Goal: Task Accomplishment & Management: Use online tool/utility

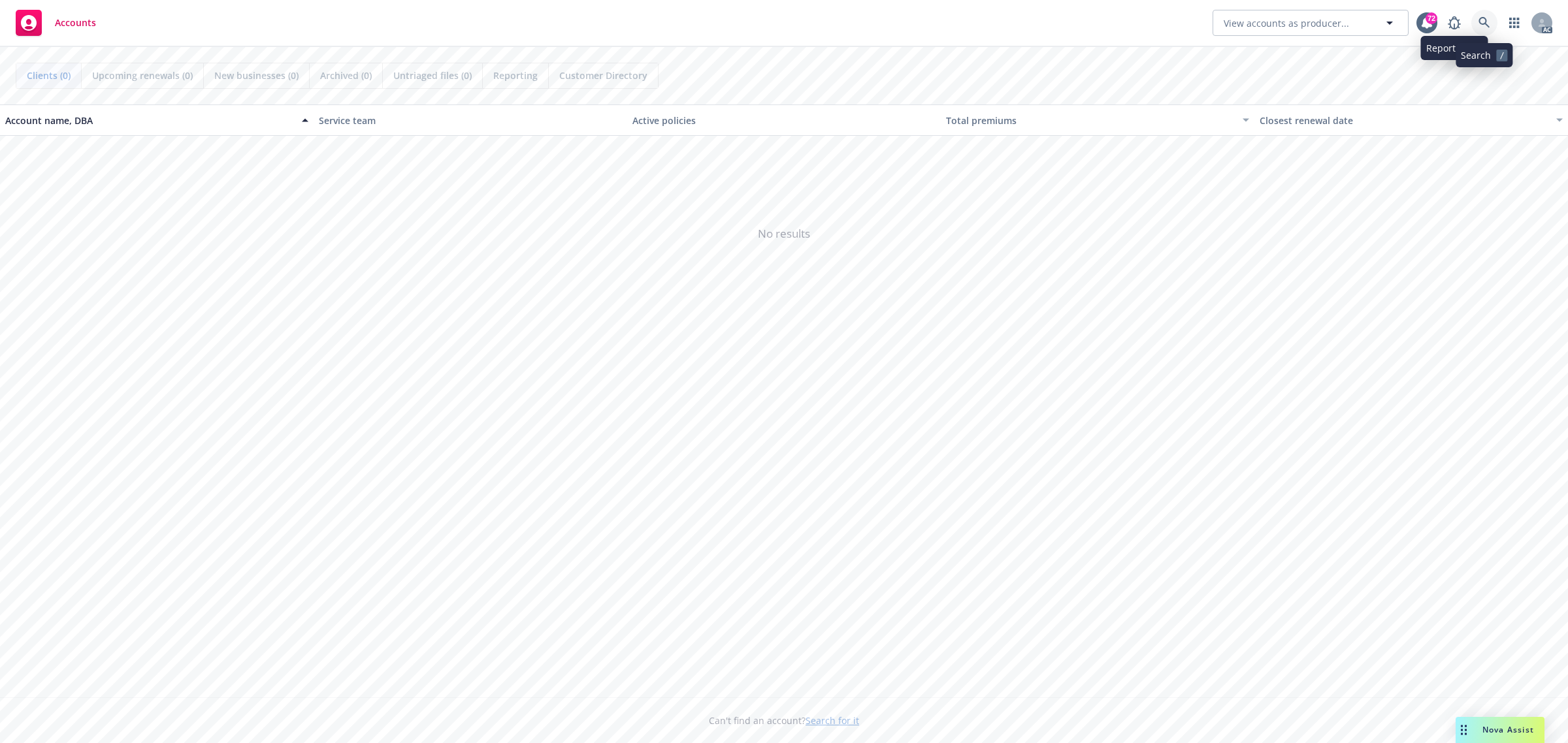
click at [1481, 13] on link at bounding box center [1484, 23] width 26 height 26
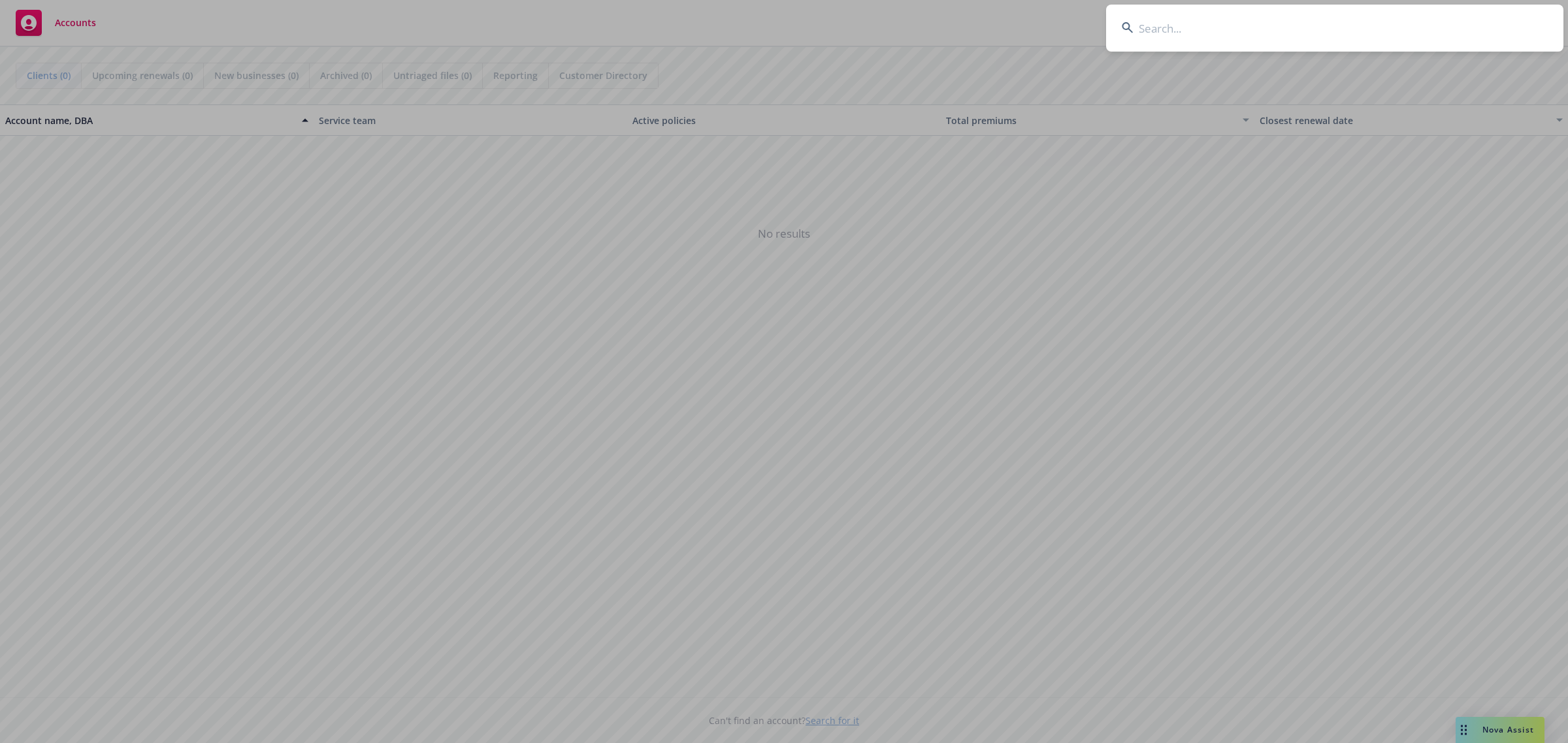
click at [1328, 23] on input at bounding box center [1334, 28] width 457 height 47
type input "[PERSON_NAME]'s"
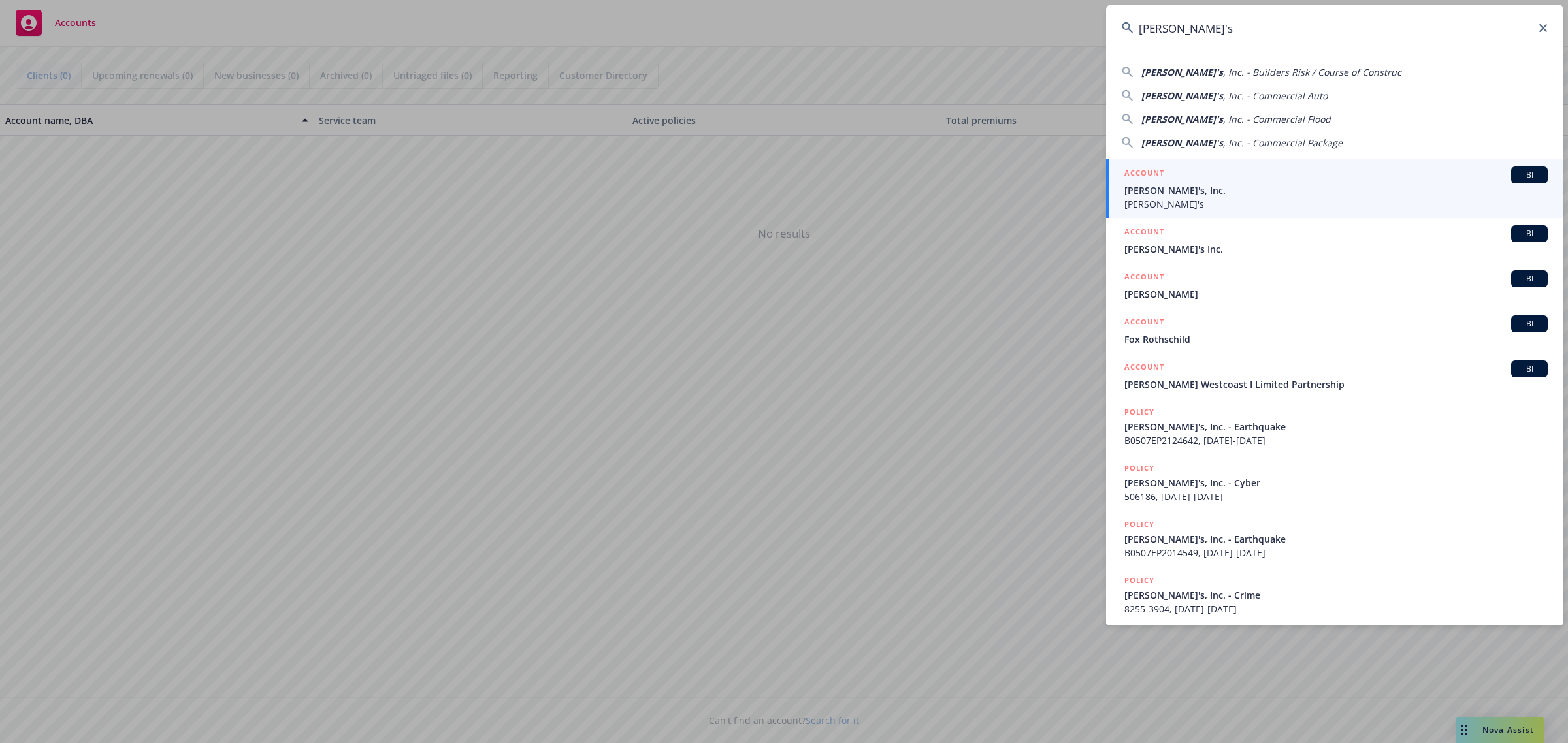
click at [1363, 201] on span "[PERSON_NAME]'s" at bounding box center [1336, 204] width 423 height 13
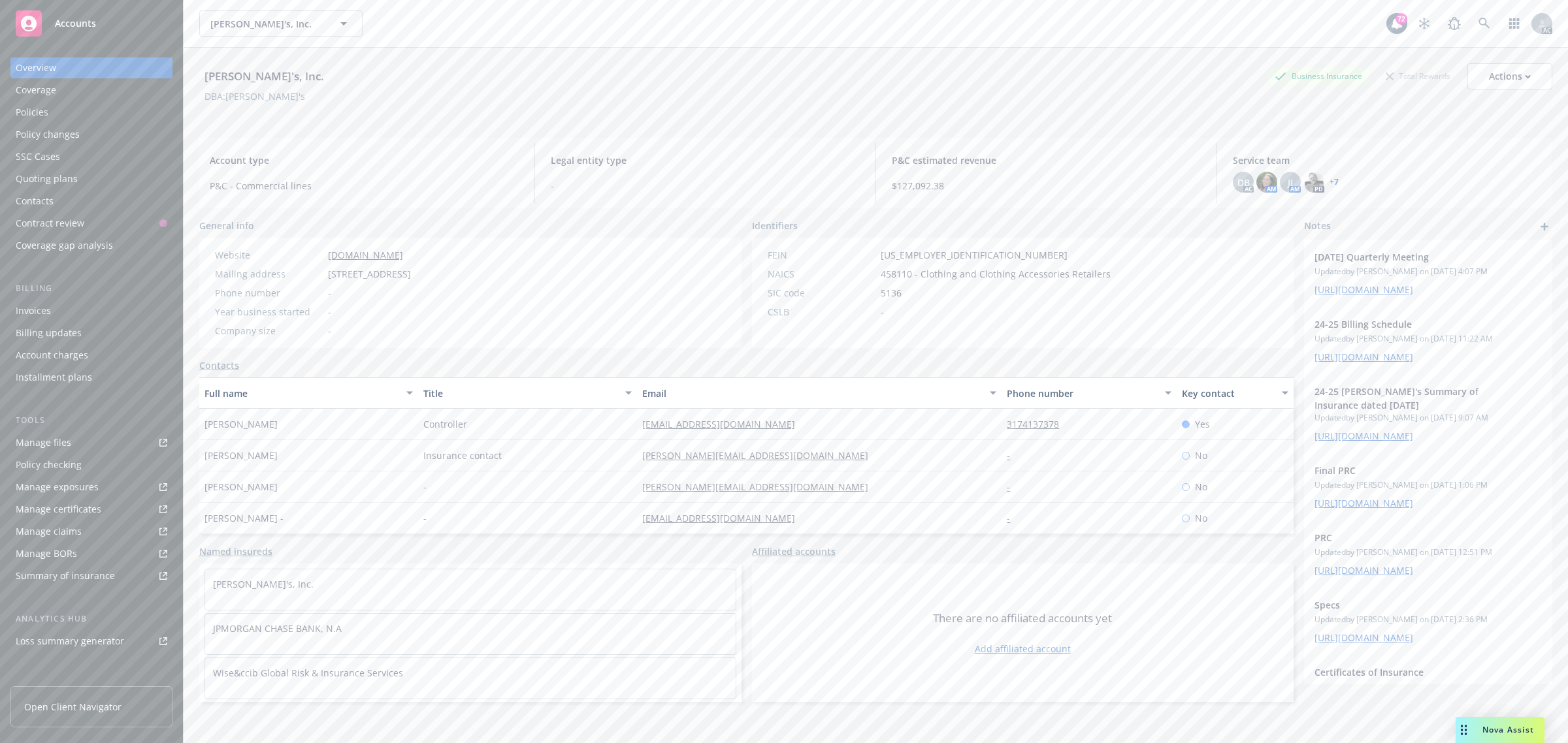
click at [40, 89] on div "Coverage" at bounding box center [36, 89] width 40 height 21
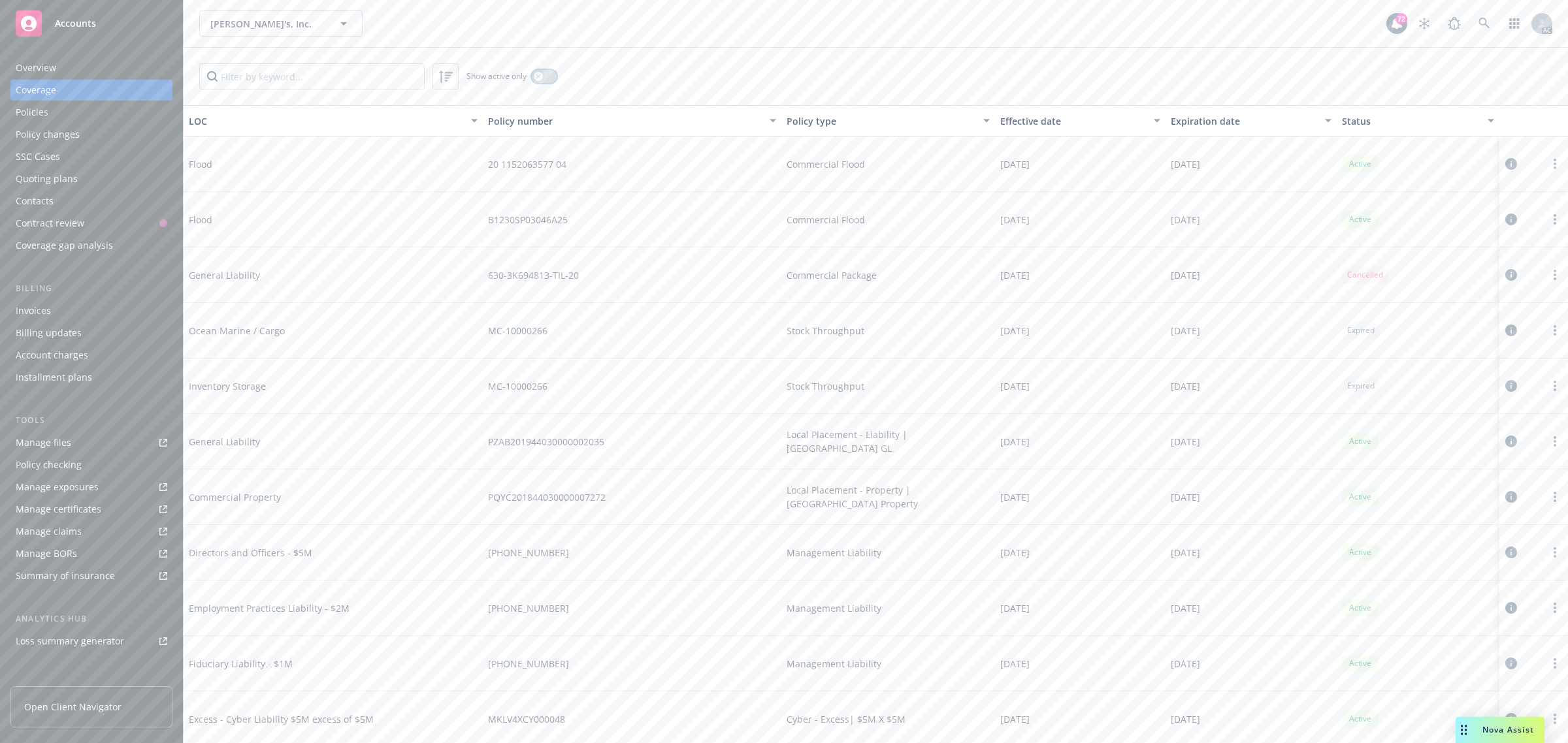
click at [550, 79] on button "button" at bounding box center [543, 76] width 24 height 13
click at [1000, 723] on span "[DATE]" at bounding box center [1015, 719] width 30 height 13
drag, startPoint x: 540, startPoint y: 376, endPoint x: 483, endPoint y: 376, distance: 57.0
click at [483, 376] on div "UB-5X129299" at bounding box center [632, 377] width 299 height 56
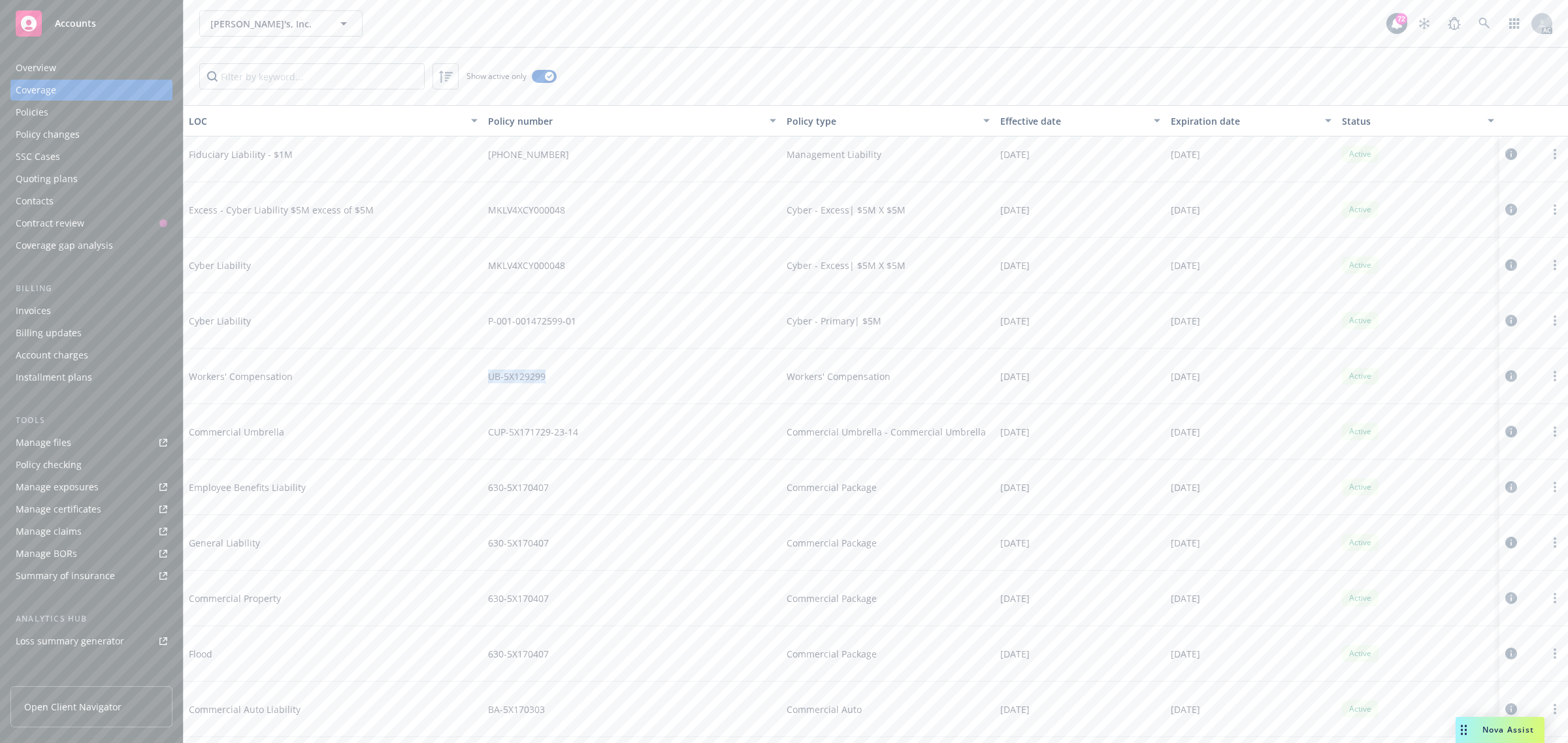
copy span "UB-5X129299"
click at [1487, 30] on link at bounding box center [1484, 23] width 26 height 26
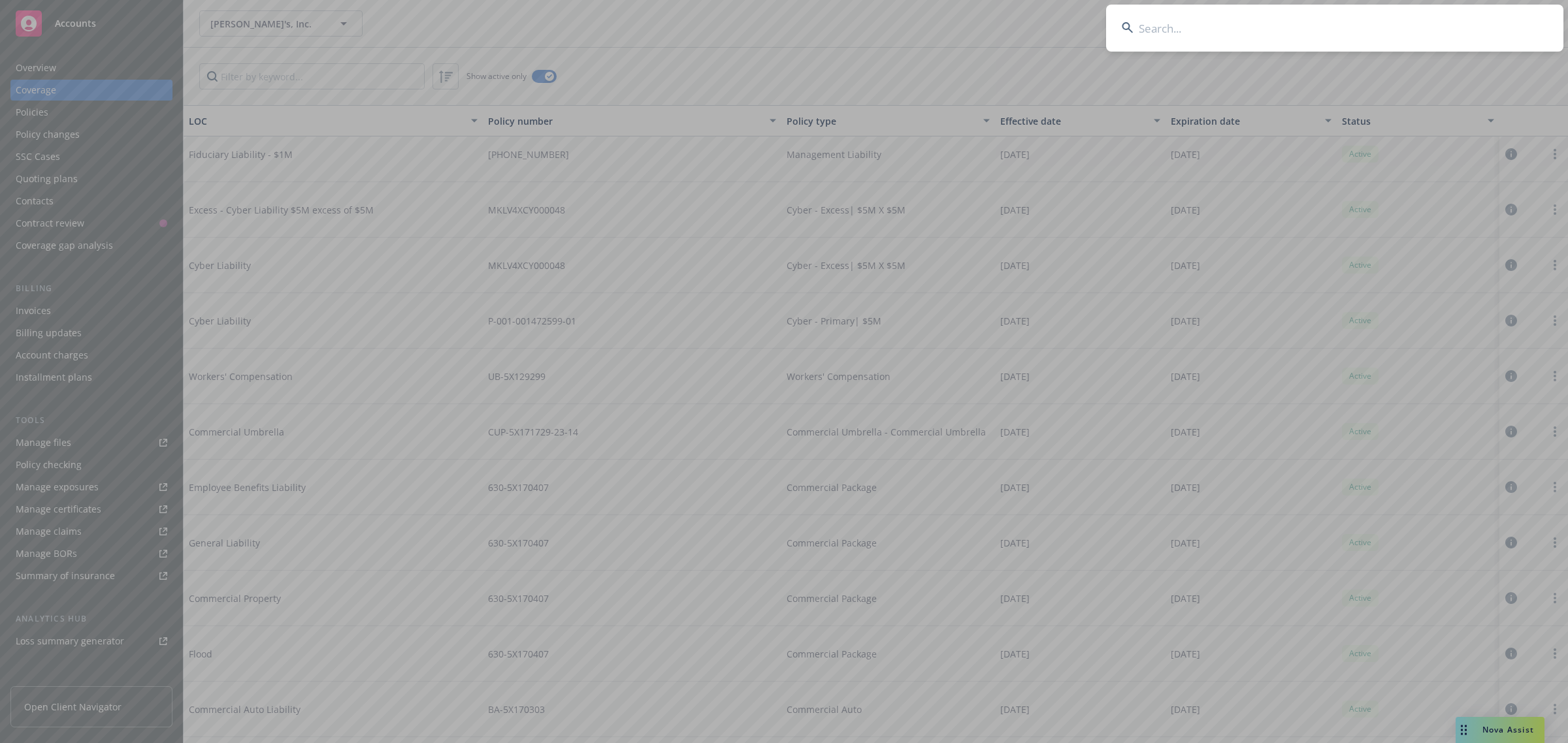
click at [1362, 40] on input at bounding box center [1334, 28] width 457 height 47
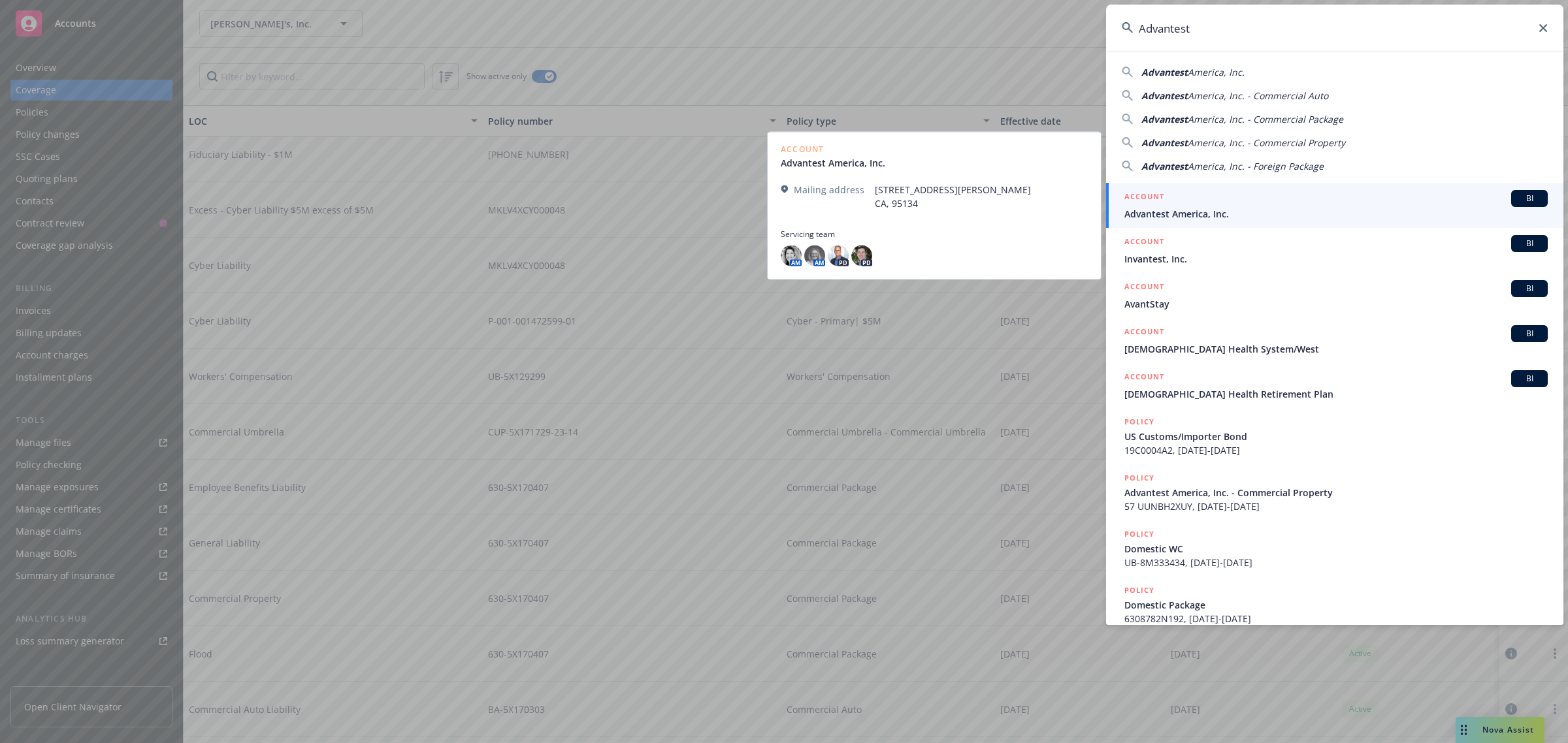
type input "Advantest"
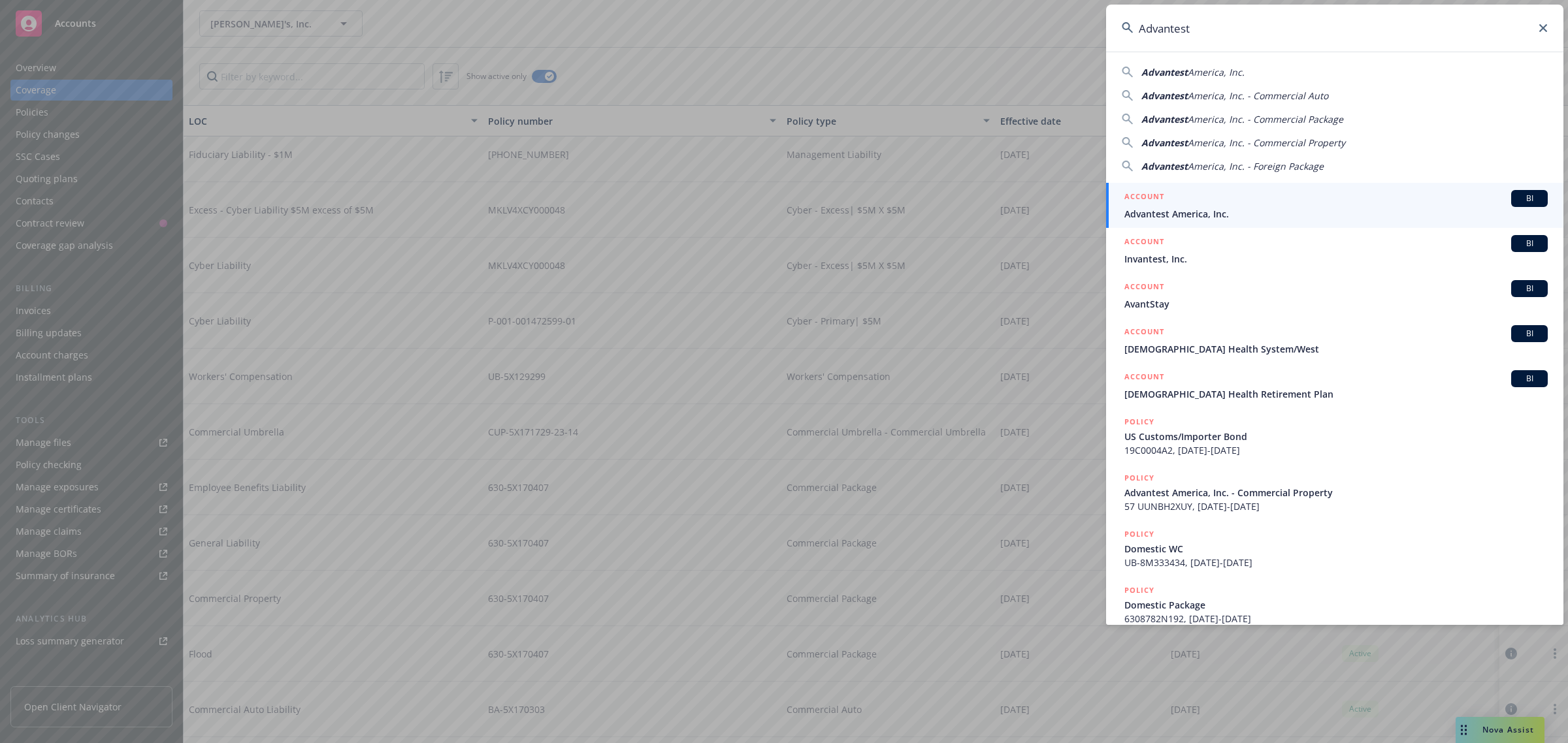
click at [1204, 210] on span "Advantest America, Inc." at bounding box center [1336, 214] width 423 height 13
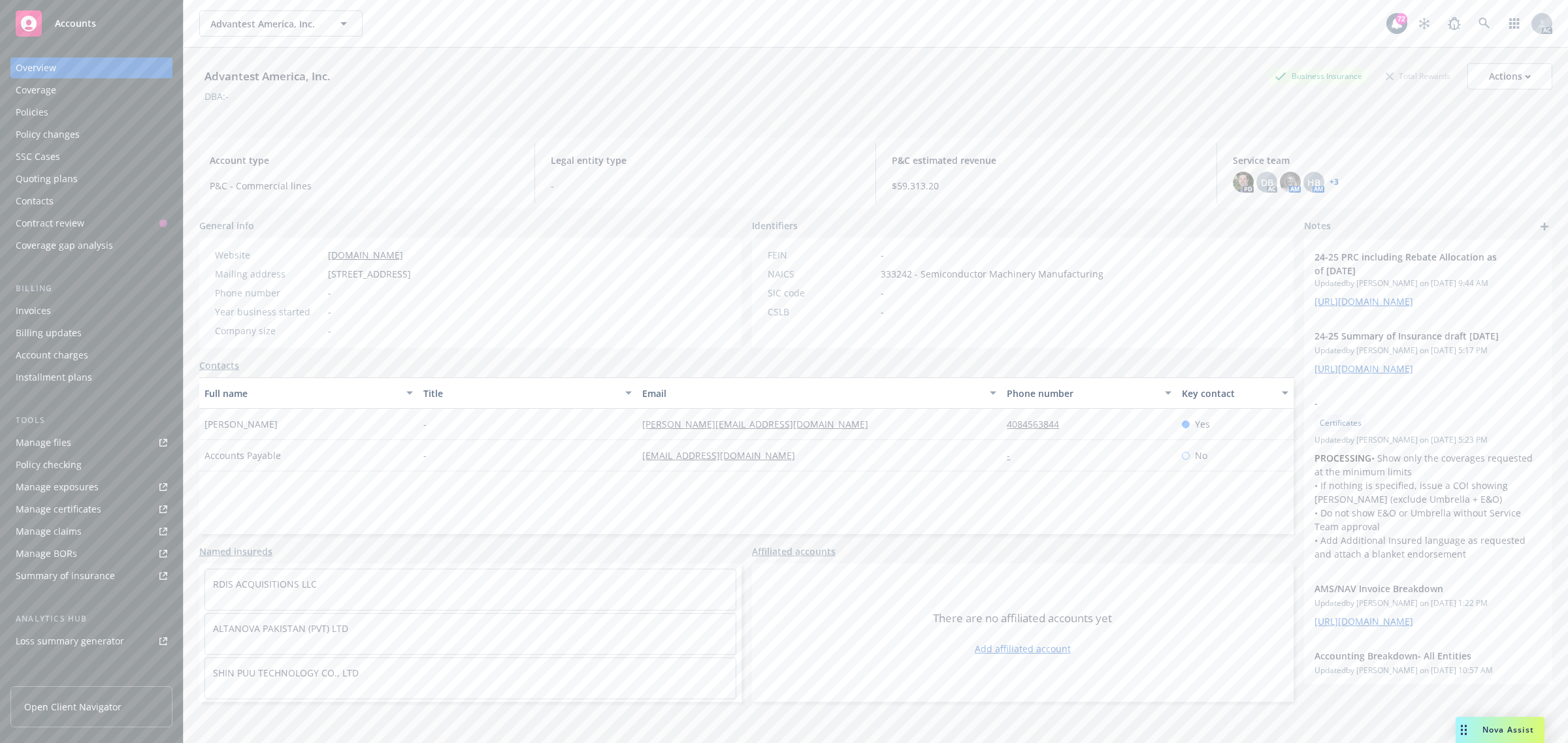
click at [48, 83] on div "Coverage" at bounding box center [36, 89] width 40 height 21
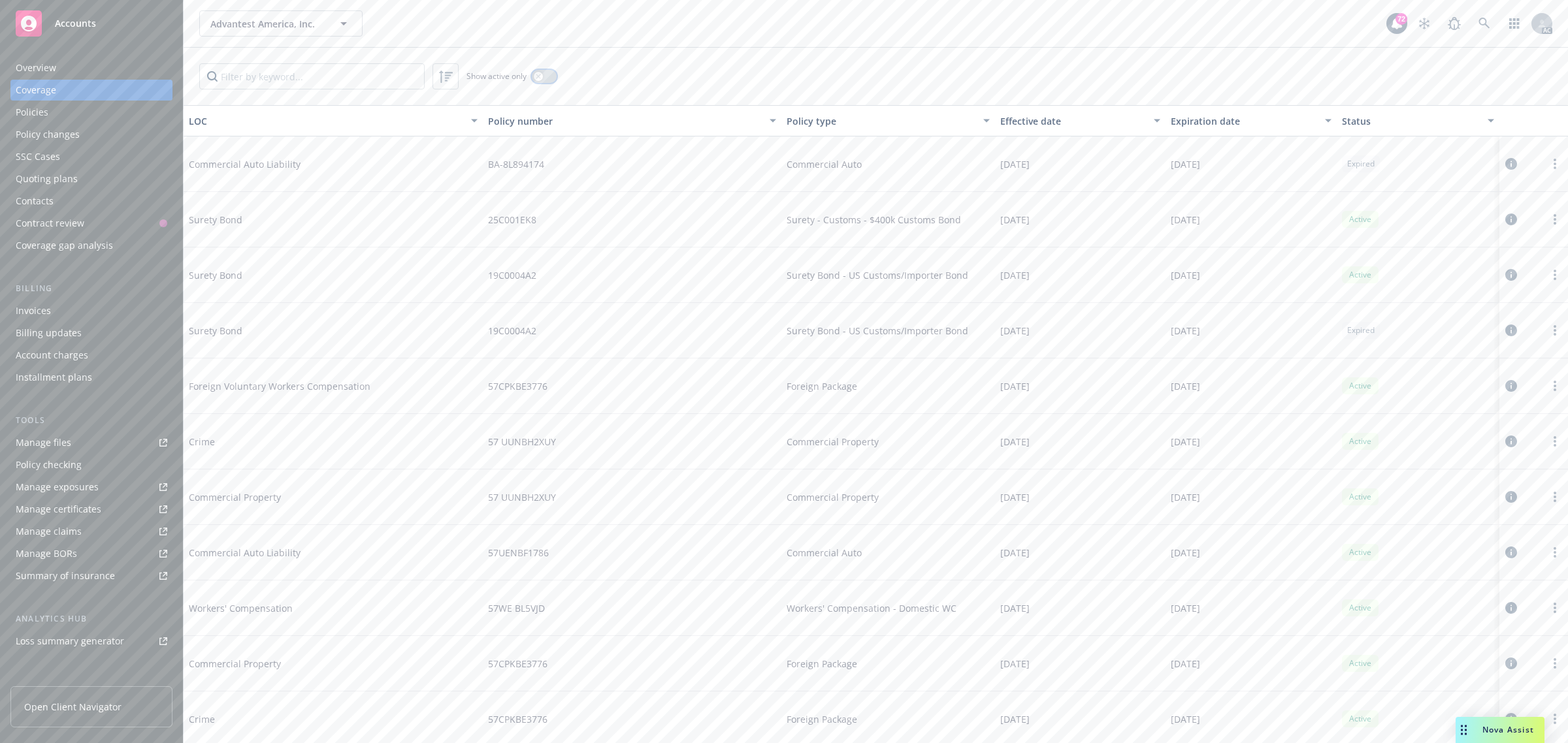
click at [549, 79] on button "button" at bounding box center [543, 76] width 24 height 13
click at [872, 502] on span "Workers' Compensation - Domestic WC" at bounding box center [870, 498] width 170 height 13
click at [560, 507] on div "57WE BL5VJD" at bounding box center [632, 498] width 299 height 56
click at [46, 116] on div "Policies" at bounding box center [32, 112] width 33 height 21
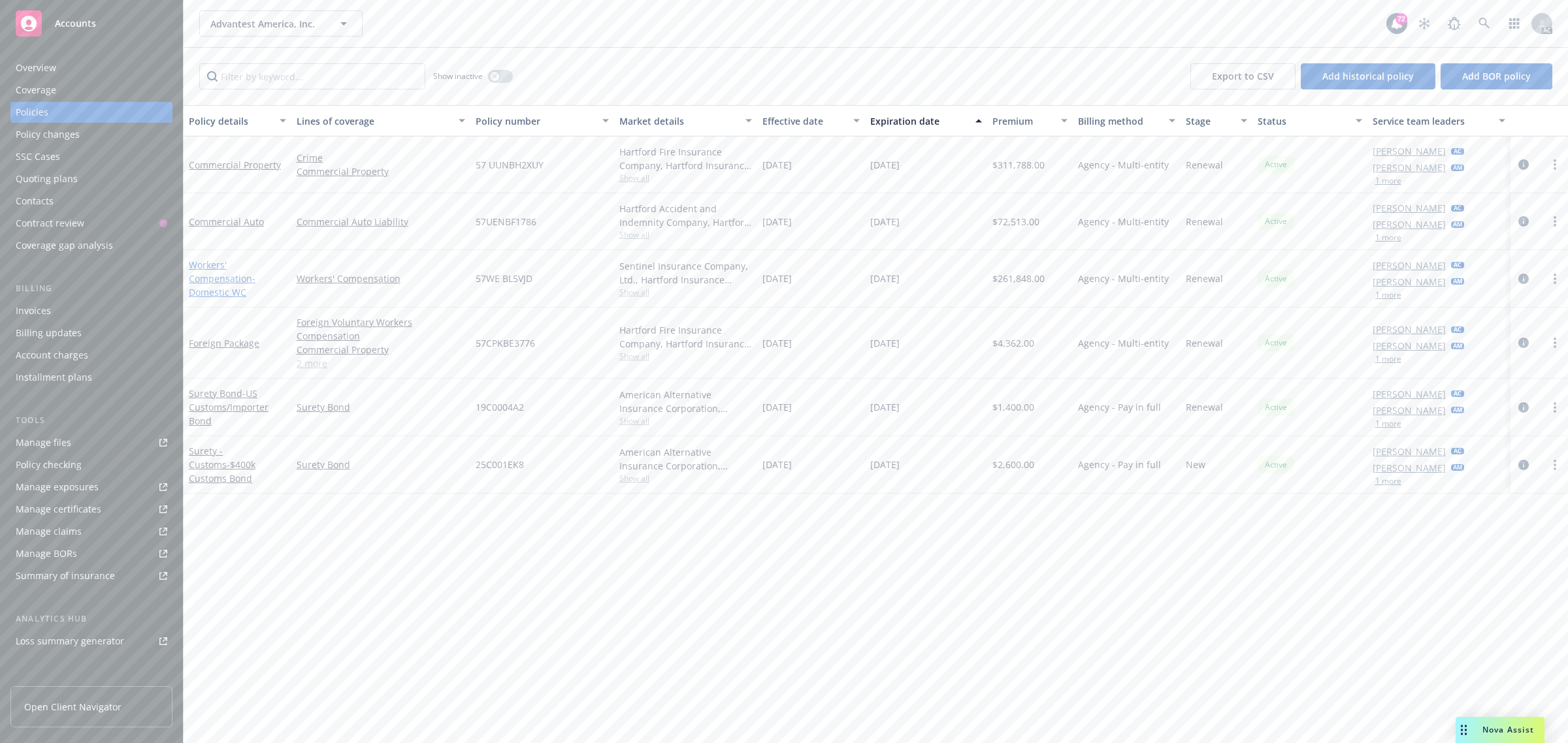
click at [203, 268] on link "Workers' Compensation - Domestic WC" at bounding box center [222, 278] width 67 height 40
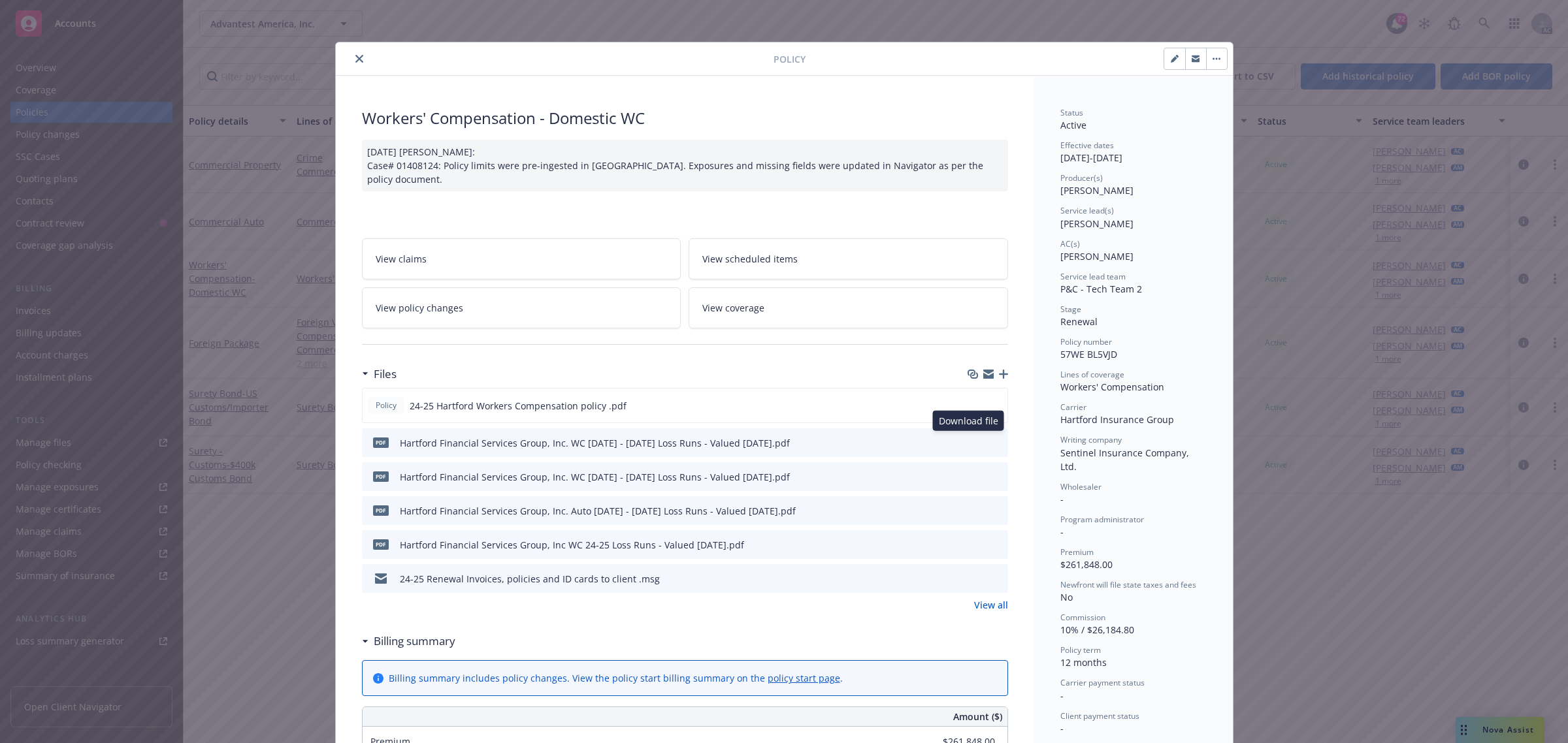
click at [969, 442] on icon "download file" at bounding box center [974, 442] width 10 height 10
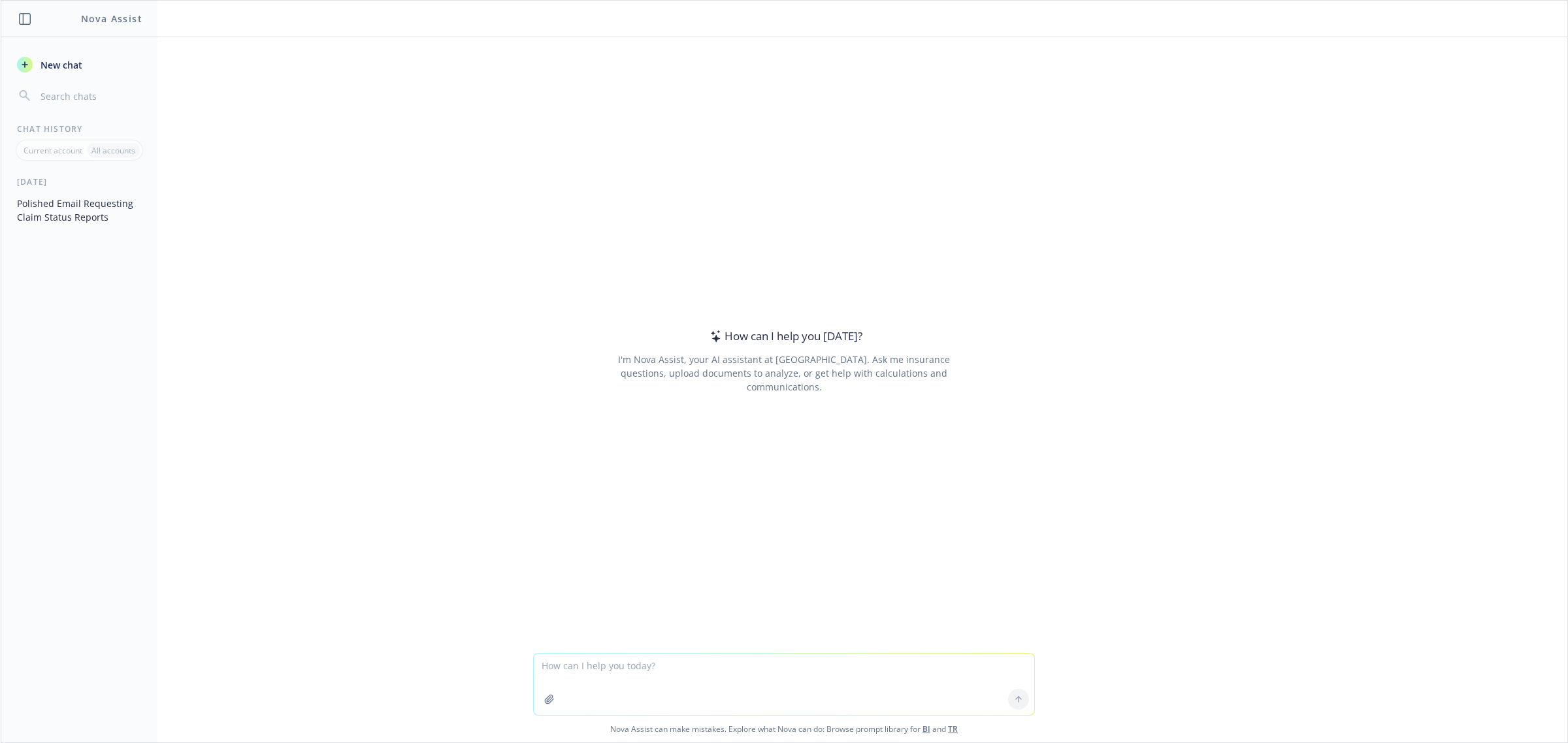
click at [745, 668] on textarea at bounding box center [784, 684] width 500 height 62
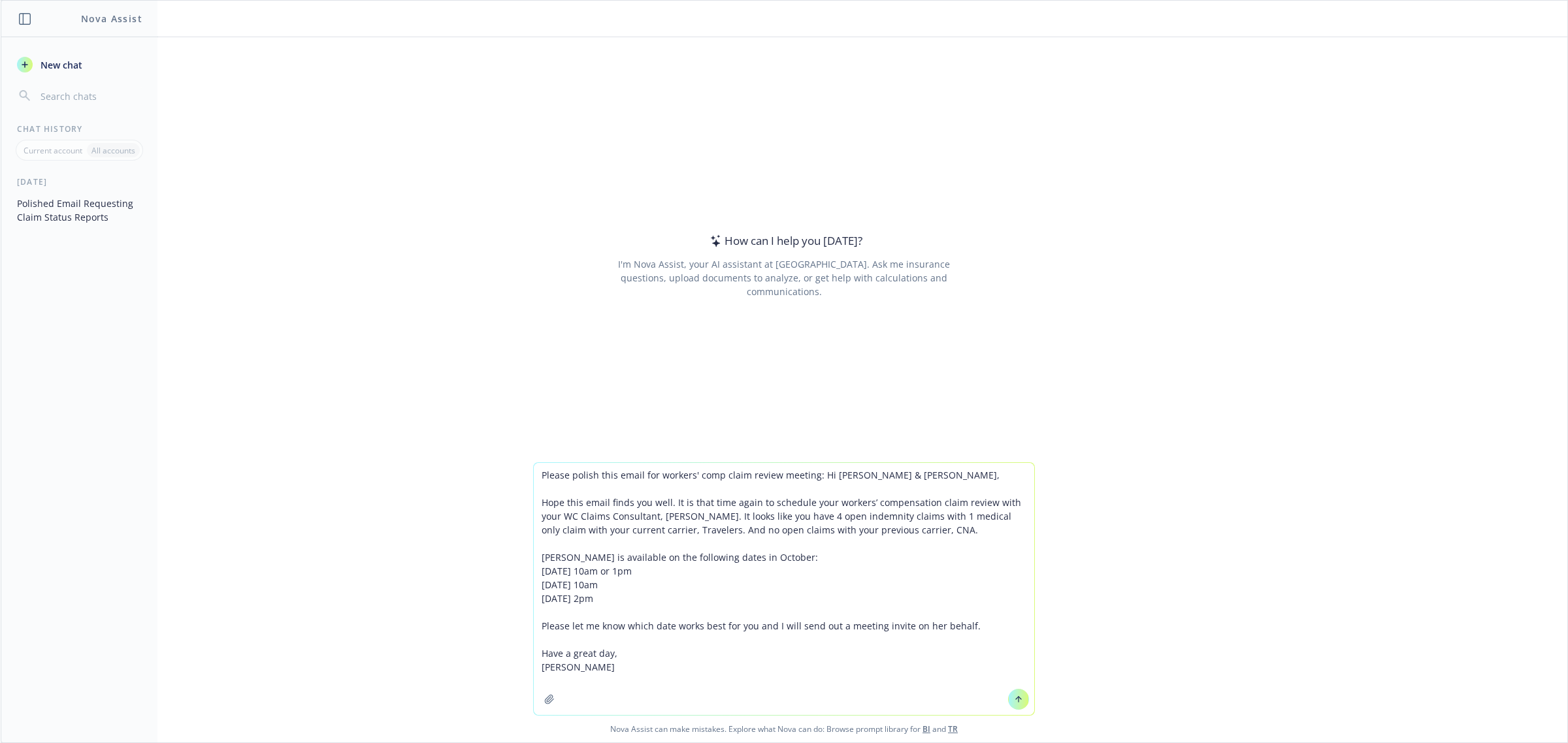
type textarea "Please polish this email for workers' comp claim review meeting: Hi Caryn & Mar…"
click at [1014, 700] on icon at bounding box center [1018, 699] width 9 height 9
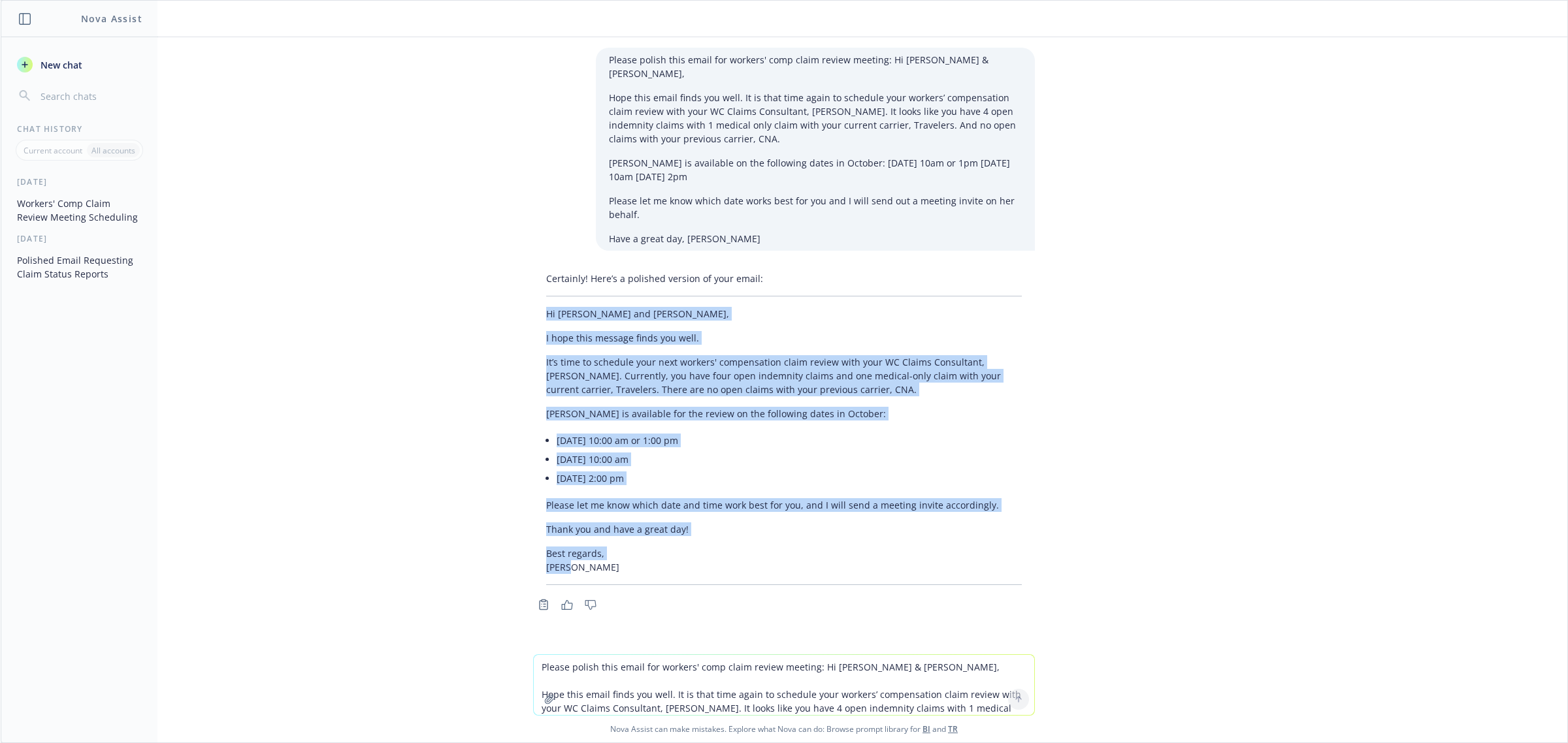
drag, startPoint x: 540, startPoint y: 298, endPoint x: 676, endPoint y: 549, distance: 285.5
click at [676, 549] on div "Certainly! Here’s a polished version of your email: Hi Caryn and Mary, I hope t…" at bounding box center [784, 428] width 502 height 324
copy div "Hi Caryn and Mary, I hope this message finds you well. It’s time to schedule yo…"
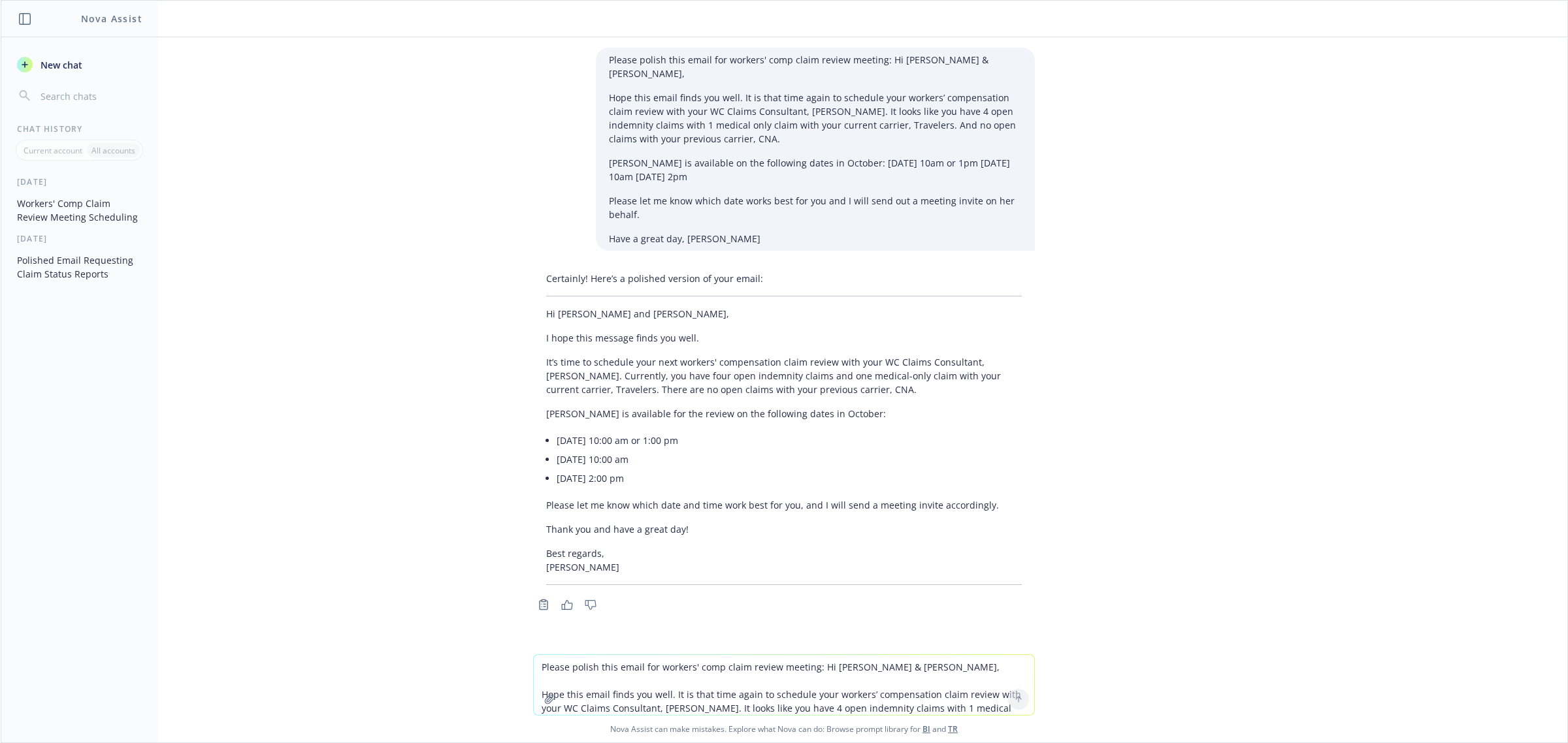
click at [611, 670] on textarea "Please polish this email for workers' comp claim review meeting: Hi Caryn & Mar…" at bounding box center [784, 685] width 500 height 60
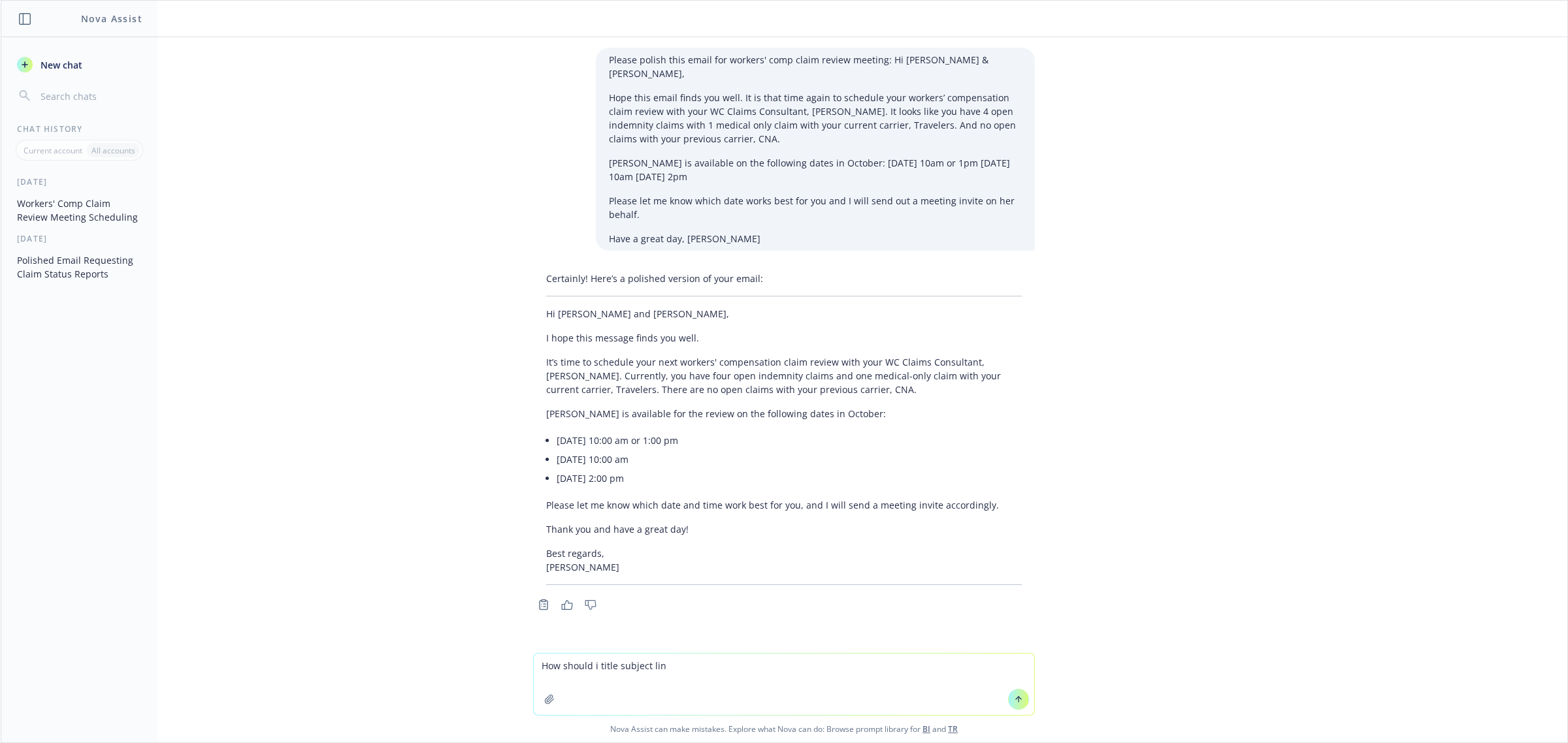
type textarea "How should i title subject line"
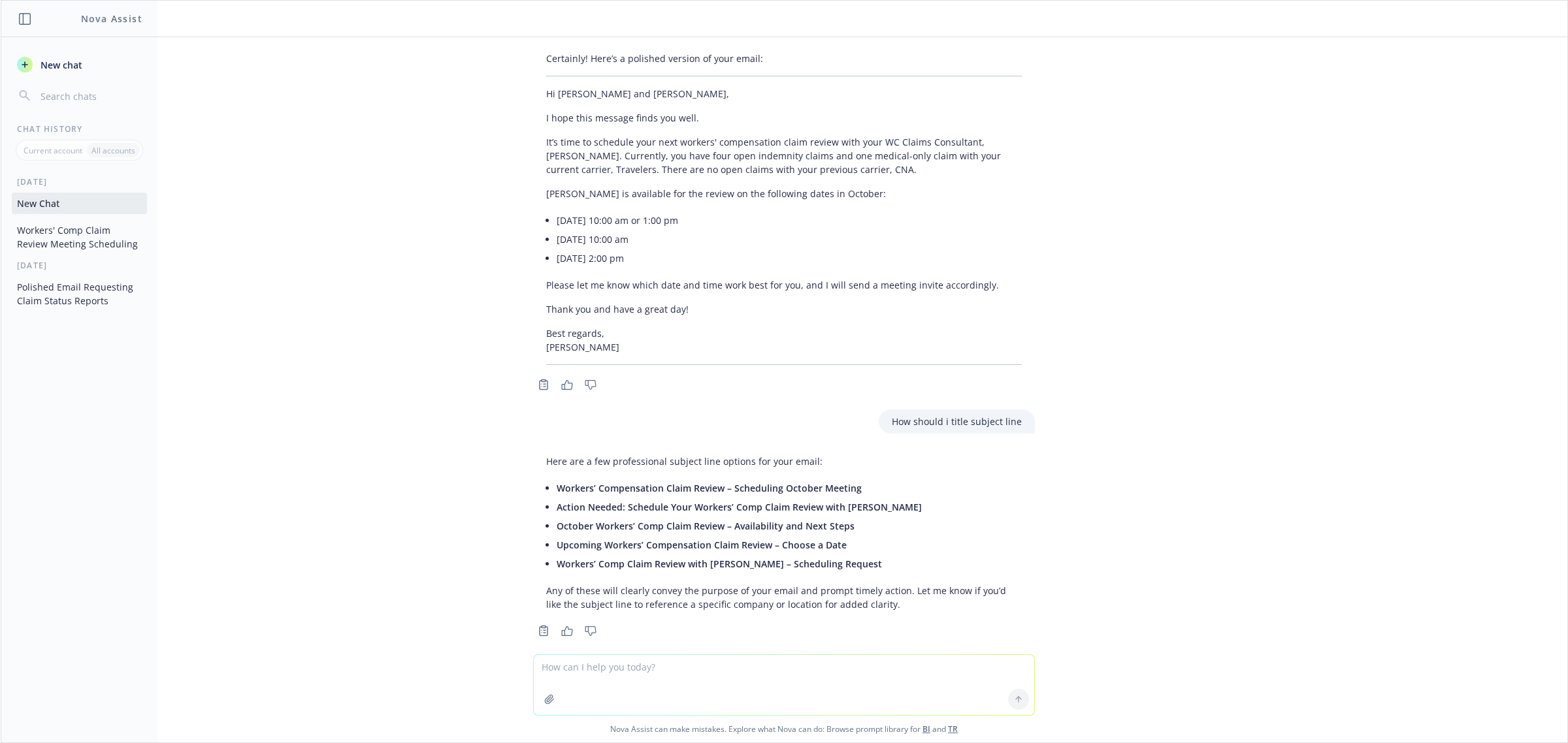
scroll to position [223, 0]
click at [684, 479] on span "Workers’ Compensation Claim Review – Scheduling October Meeting" at bounding box center [709, 485] width 305 height 13
click at [850, 476] on li "Workers’ Compensation Claim Review – Scheduling October Meeting" at bounding box center [789, 486] width 465 height 19
click at [705, 517] on span "October Workers’ Comp Claim Review – Availability and Next Steps" at bounding box center [705, 523] width 298 height 13
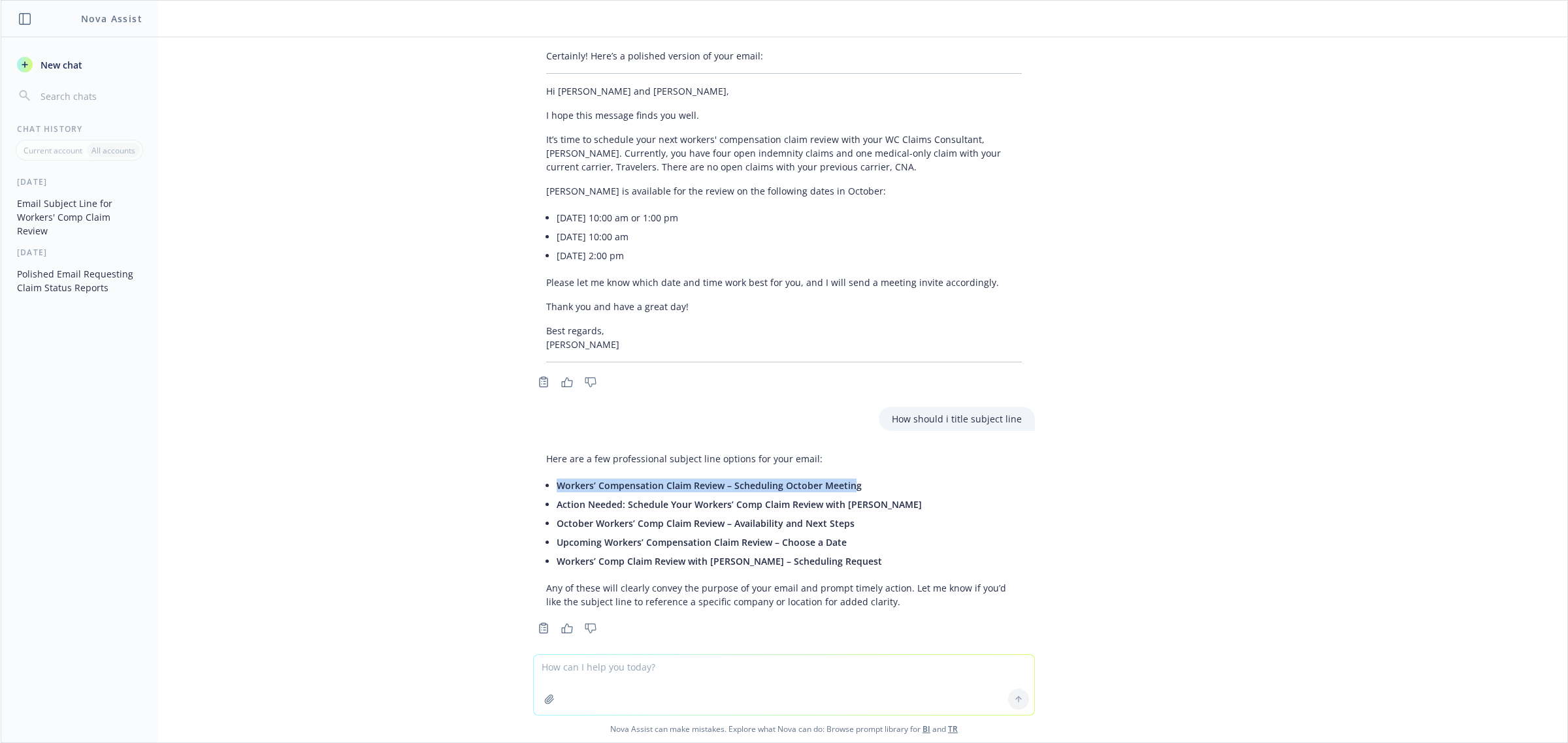
drag, startPoint x: 546, startPoint y: 468, endPoint x: 839, endPoint y: 471, distance: 293.0
click at [839, 479] on span "Workers’ Compensation Claim Review – Scheduling October Meeting" at bounding box center [709, 485] width 305 height 13
copy span "Workers’ Compensation Claim Review – Scheduling October Meetin"
click at [832, 555] on span "Workers’ Comp Claim Review with Diana Blake – Scheduling Request" at bounding box center [719, 561] width 326 height 13
click at [717, 555] on span "Workers’ Comp Claim Review with Diana Blake – Scheduling Request" at bounding box center [719, 561] width 326 height 13
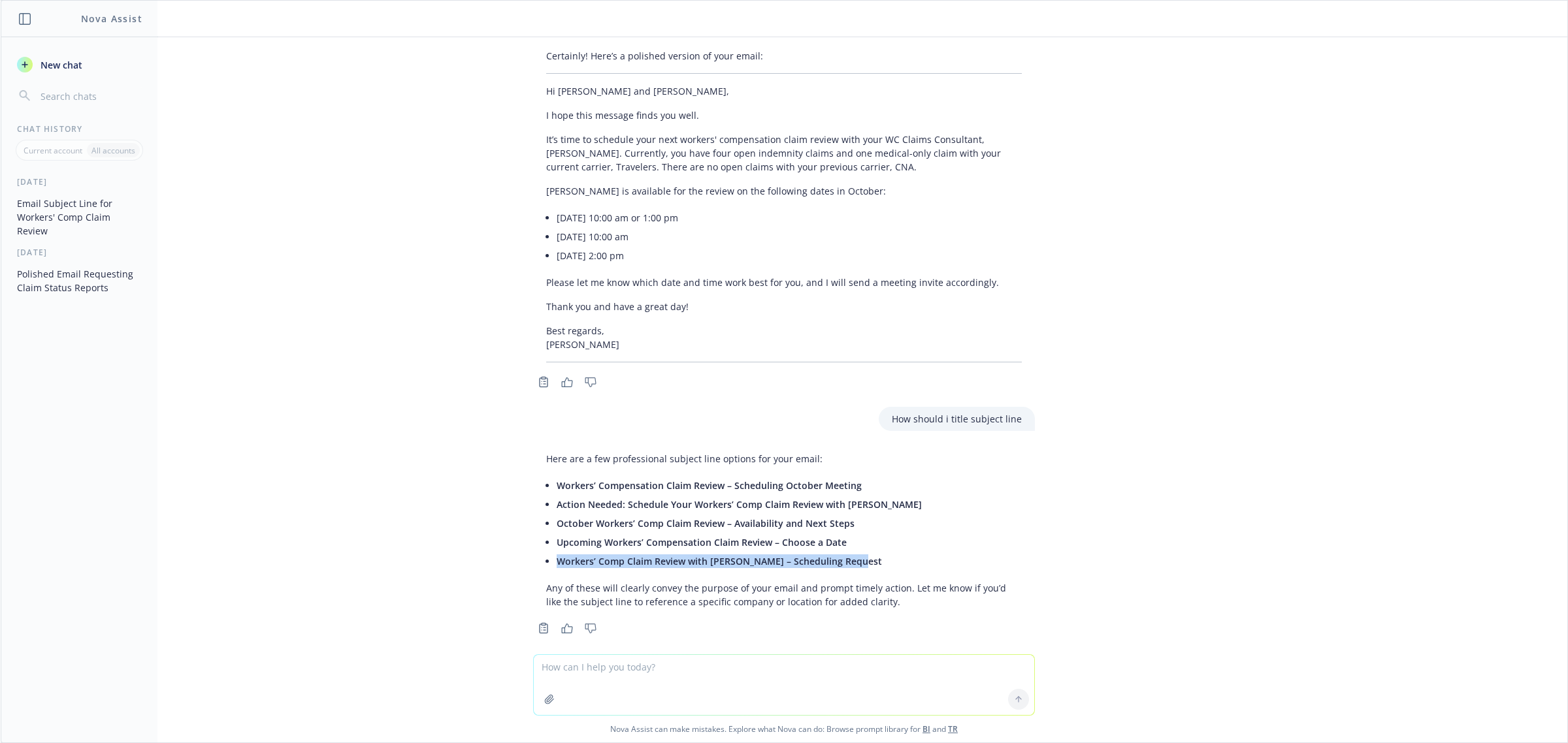
drag, startPoint x: 843, startPoint y: 546, endPoint x: 543, endPoint y: 543, distance: 300.0
click at [557, 555] on span "Workers’ Comp Claim Review with Diana Blake – Scheduling Request" at bounding box center [719, 561] width 326 height 13
copy span "Workers’ Comp Claim Review with Diana Blake – Scheduling Reques"
click at [824, 670] on textarea at bounding box center [784, 685] width 500 height 60
paste textarea "Also, please let me know if I missed anyone else that should be included in thi…"
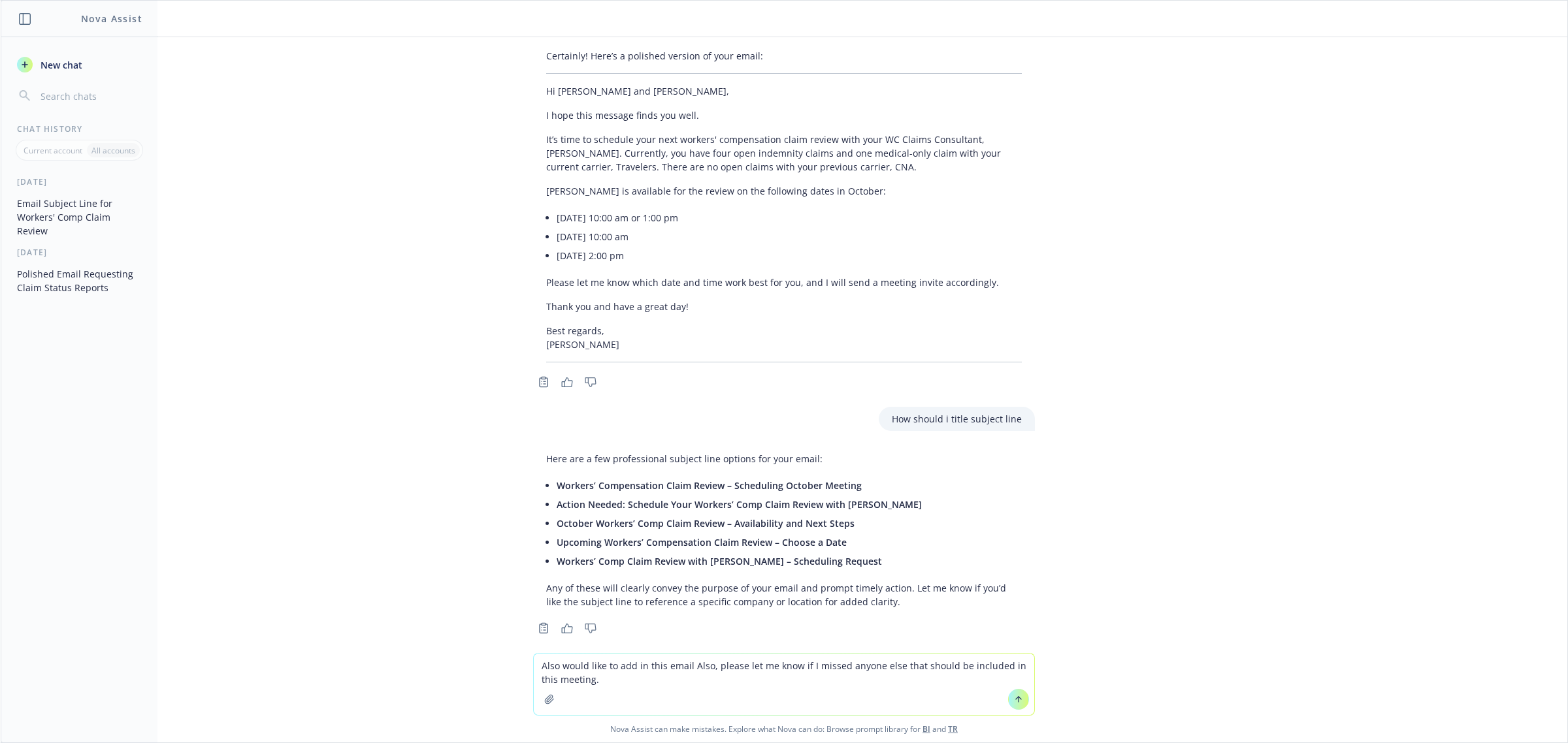
type textarea "Also would like to add in this email Also, please let me know if I missed anyon…"
click at [1014, 703] on icon at bounding box center [1018, 699] width 9 height 9
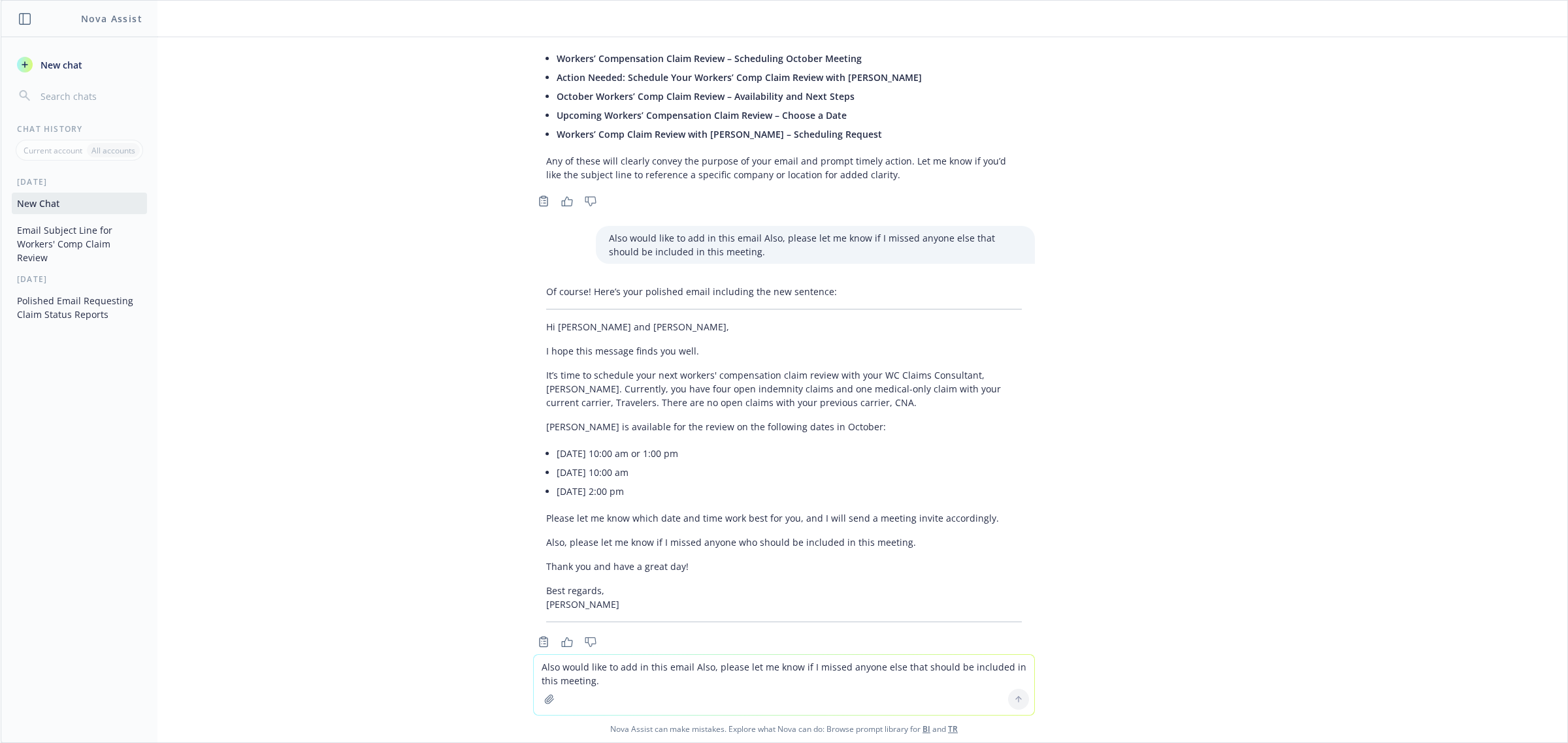
scroll to position [664, 0]
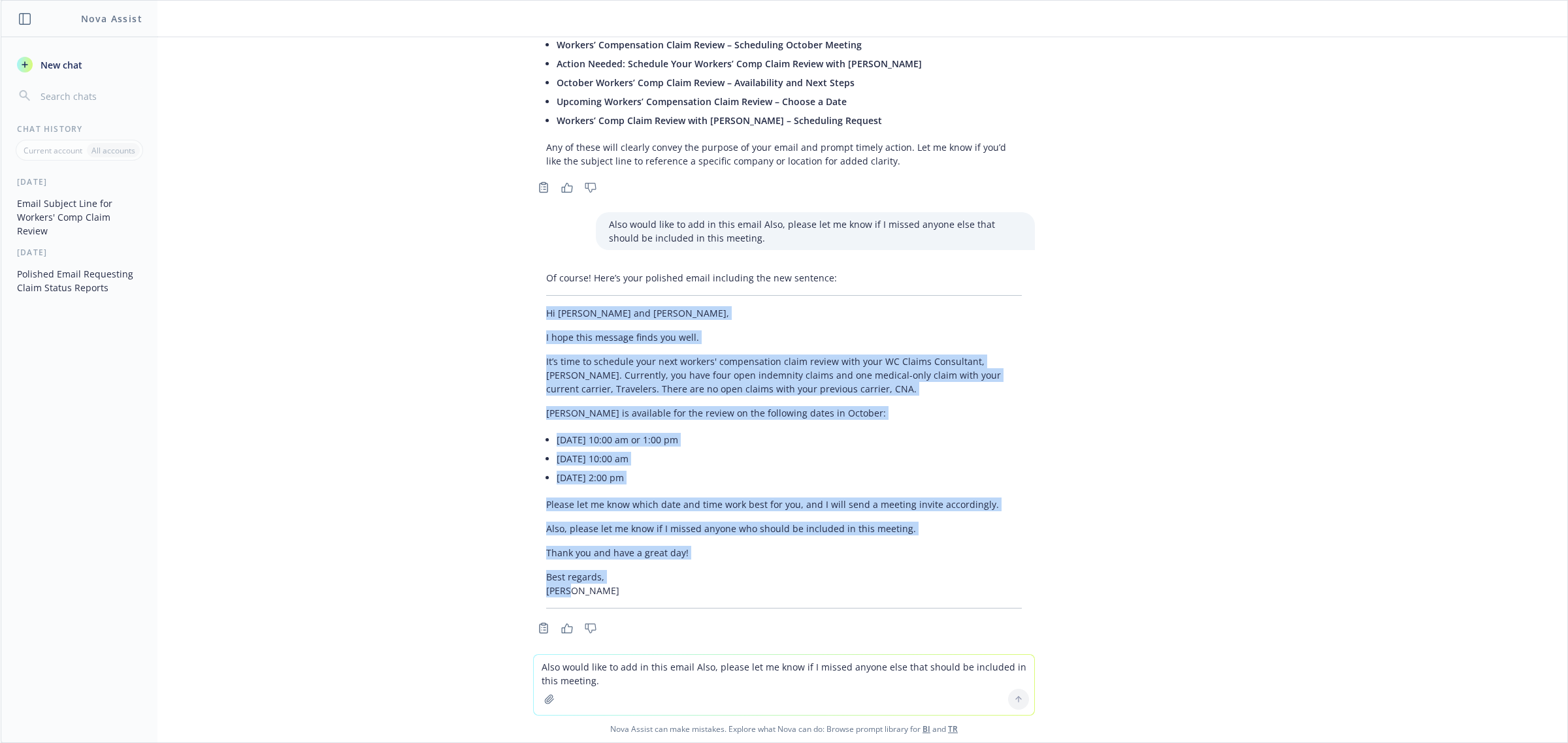
drag, startPoint x: 534, startPoint y: 299, endPoint x: 592, endPoint y: 579, distance: 285.9
click at [592, 579] on div "Of course! Here’s your polished email including the new sentence: Hi Caryn and …" at bounding box center [784, 439] width 502 height 348
copy div "Hi Caryn and Mary, I hope this message finds you well. It’s time to schedule yo…"
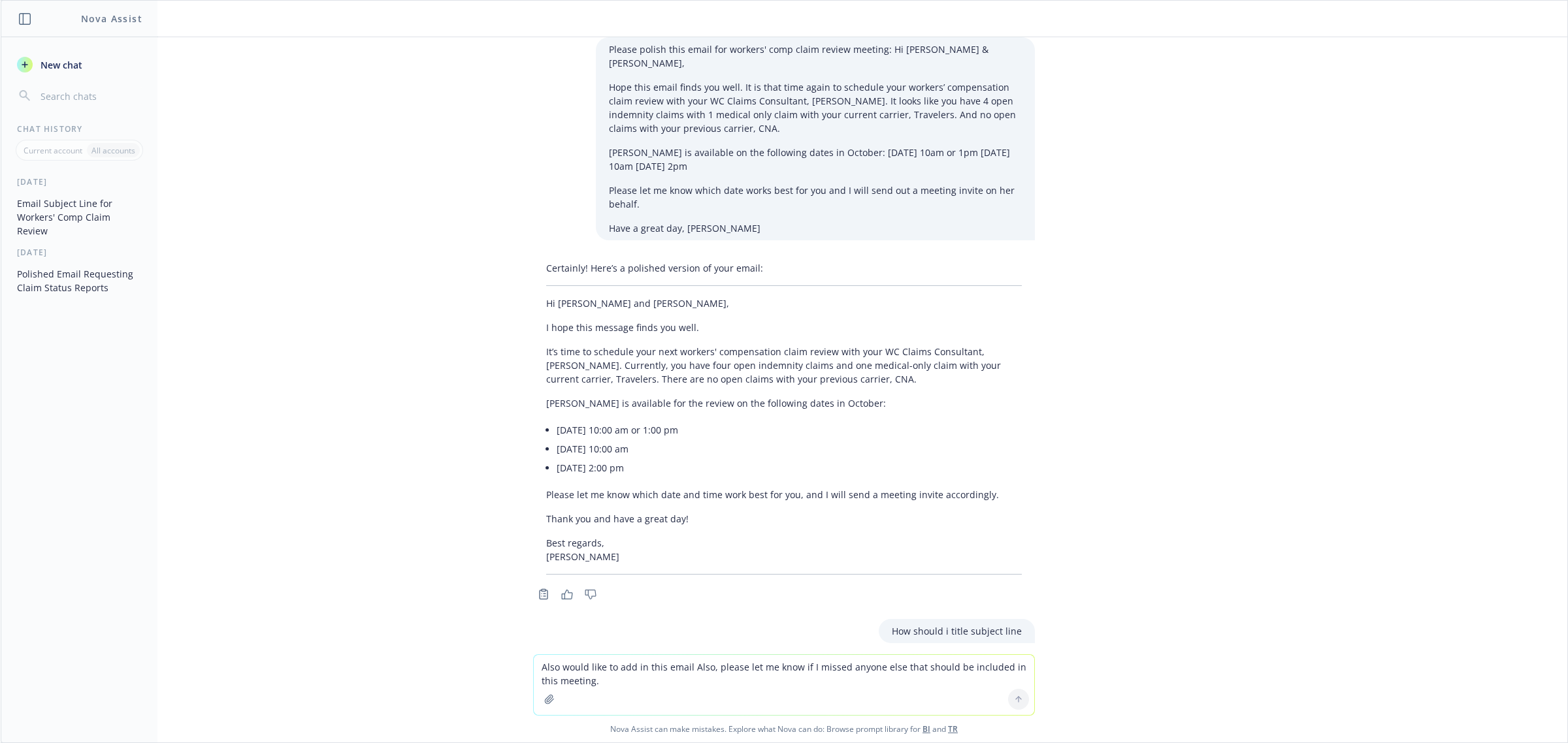
scroll to position [337, 0]
